Goal: Navigation & Orientation: Find specific page/section

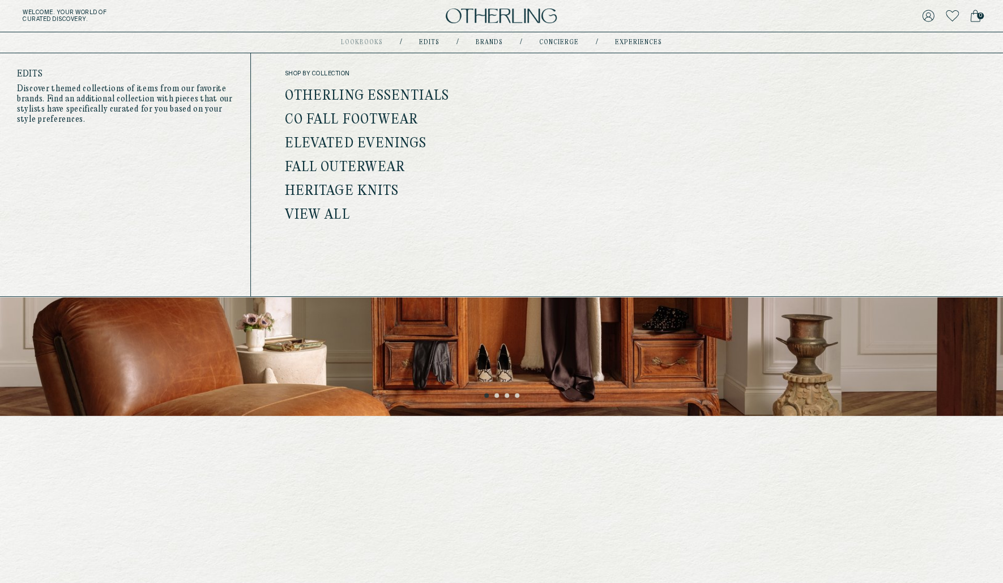
click at [413, 91] on link "Otherling Essentials" at bounding box center [367, 96] width 164 height 15
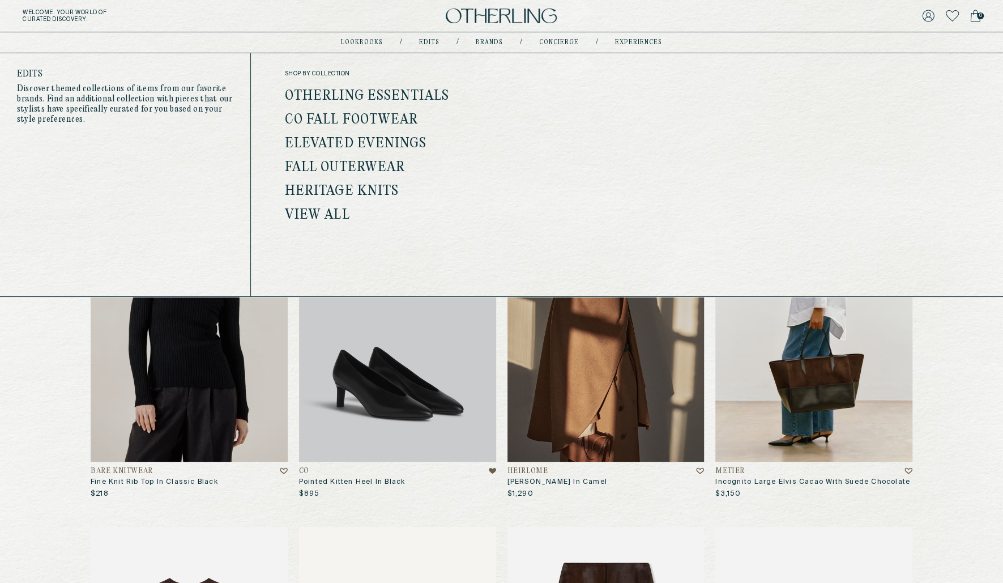
click at [378, 139] on link "Elevated Evenings" at bounding box center [356, 143] width 142 height 15
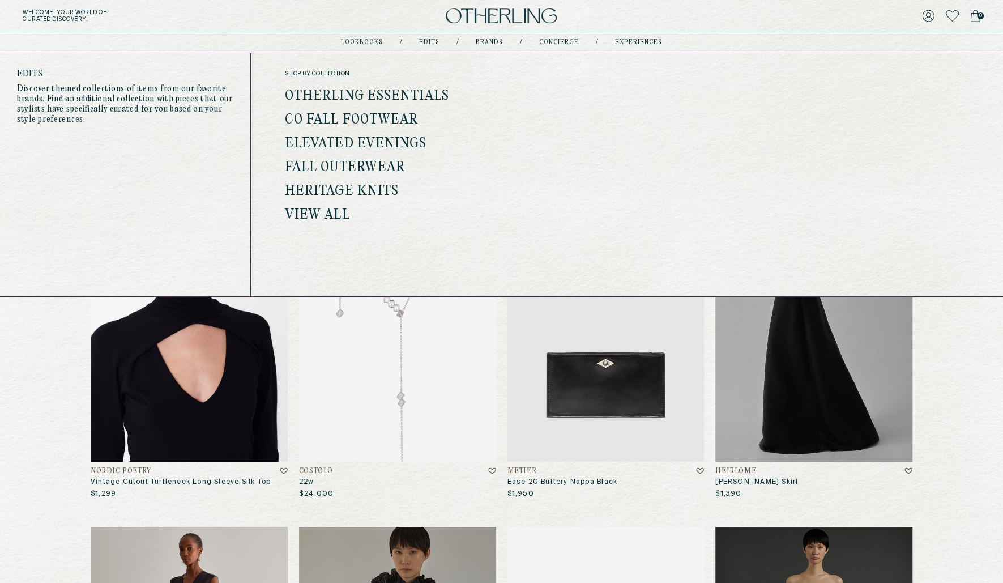
click at [384, 166] on link "Fall Outerwear" at bounding box center [345, 167] width 120 height 15
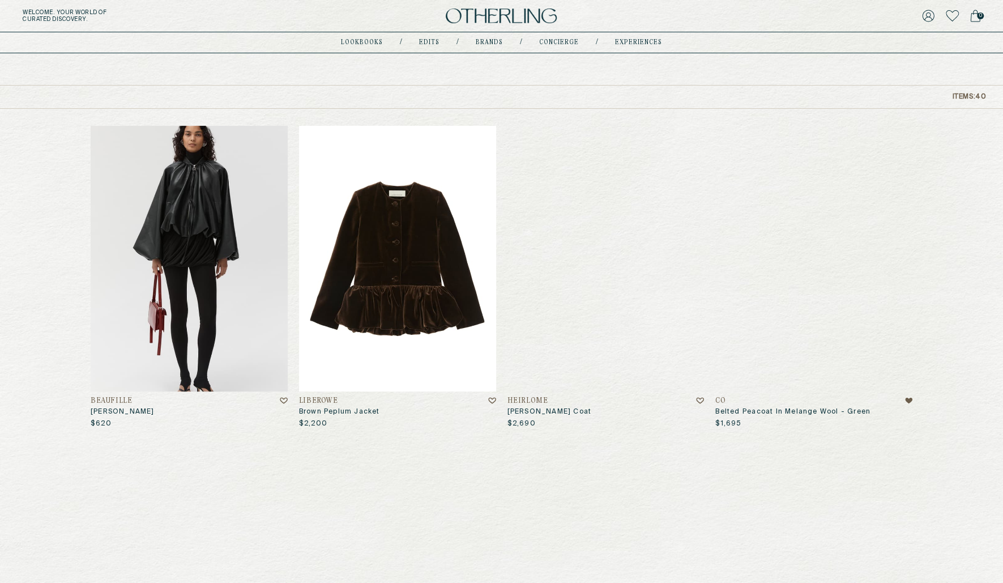
scroll to position [75, 0]
